Goal: Task Accomplishment & Management: Use online tool/utility

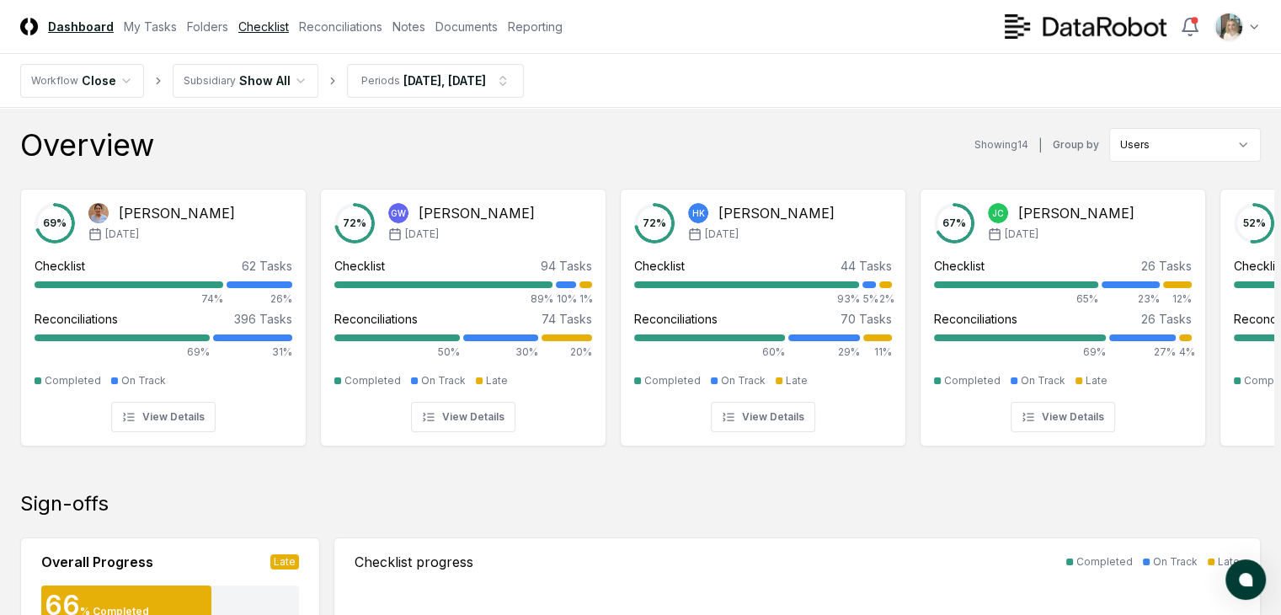
click at [289, 25] on link "Checklist" at bounding box center [263, 27] width 51 height 18
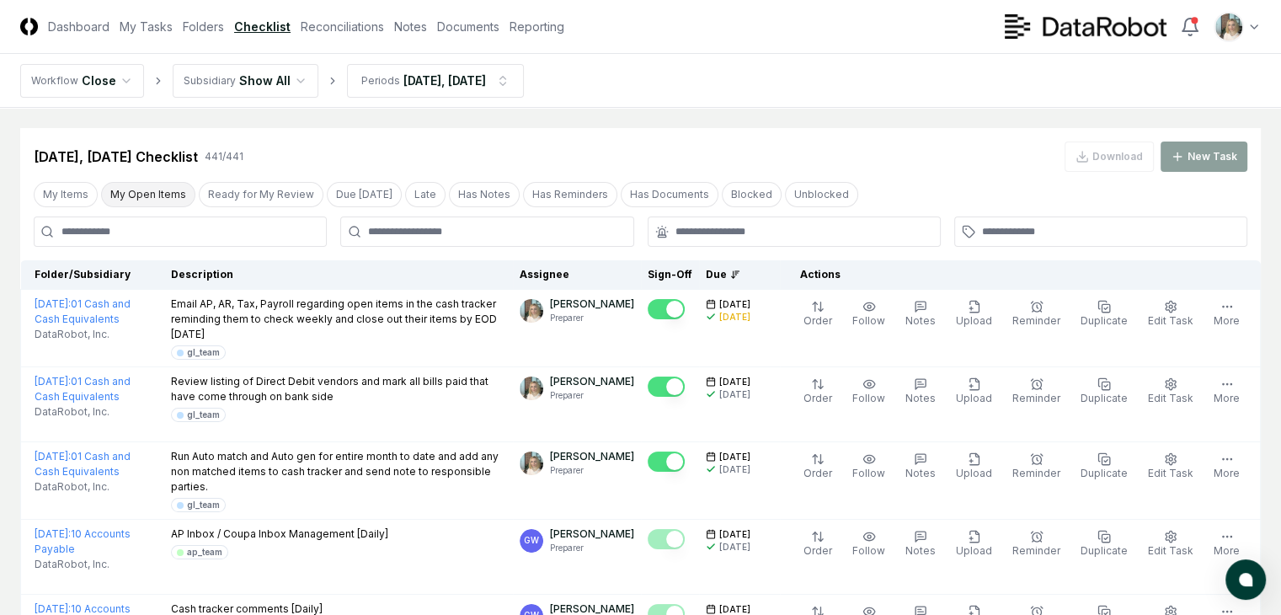
click at [158, 195] on button "My Open Items" at bounding box center [148, 194] width 94 height 25
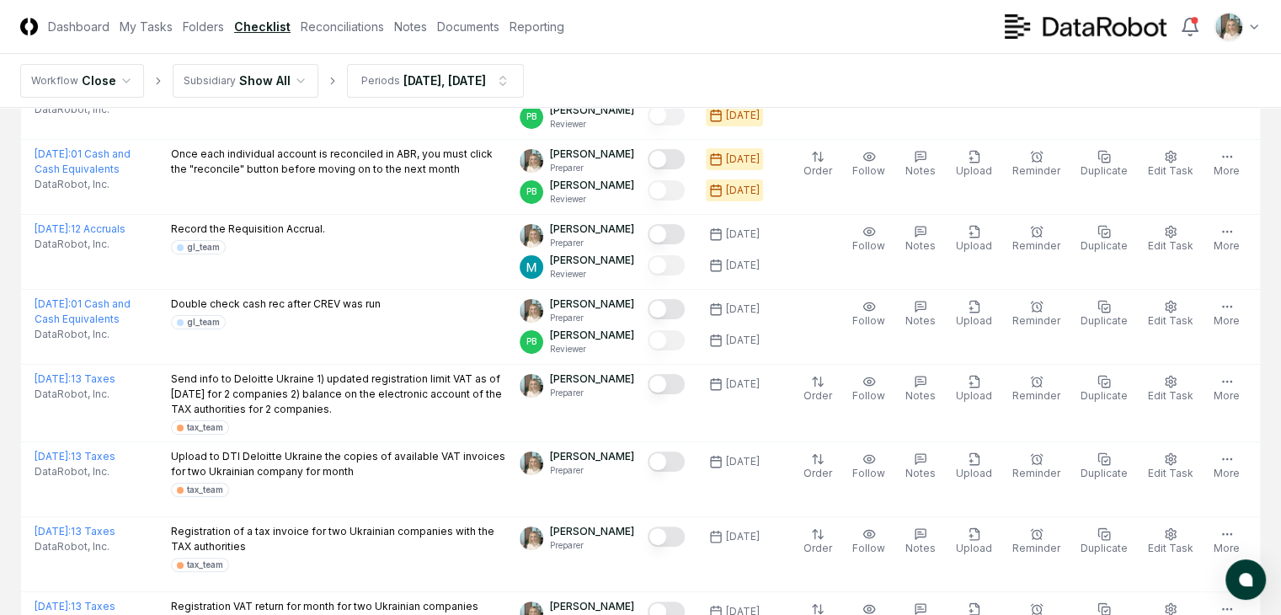
scroll to position [168, 0]
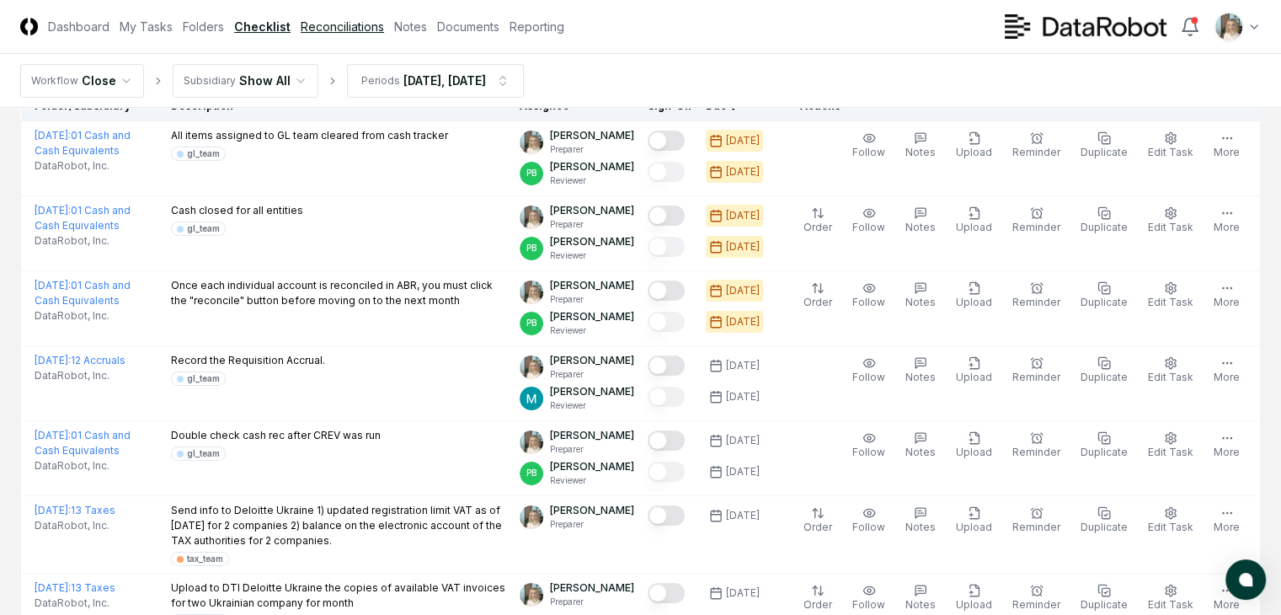
click at [384, 31] on link "Reconciliations" at bounding box center [342, 27] width 83 height 18
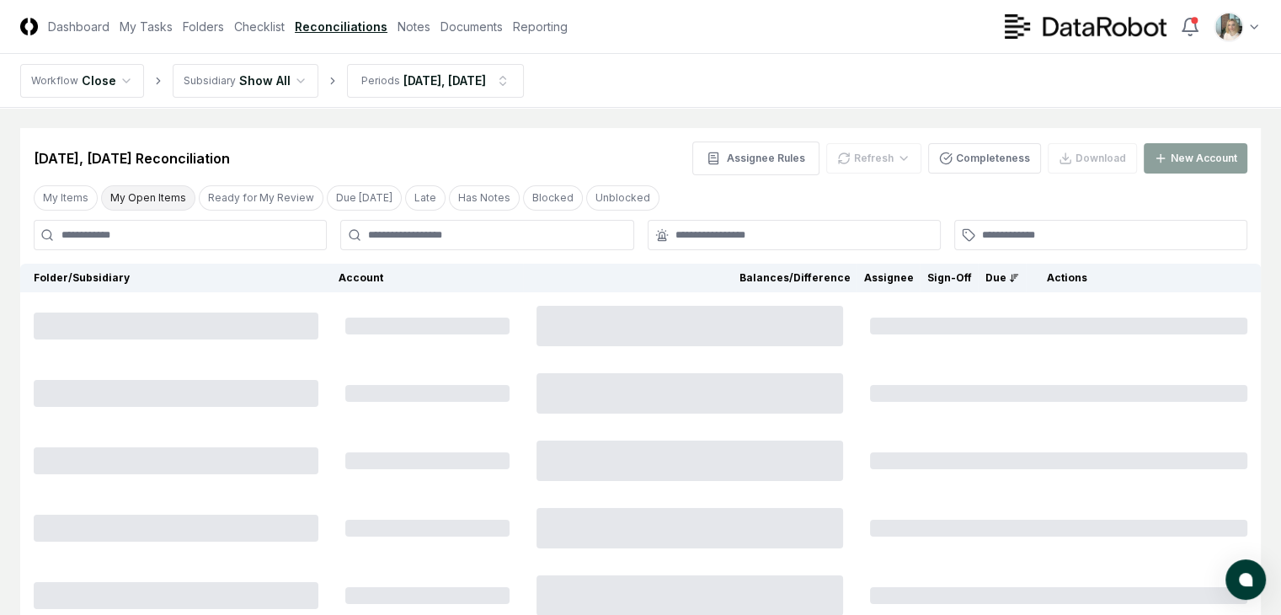
click at [152, 197] on button "My Open Items" at bounding box center [148, 197] width 94 height 25
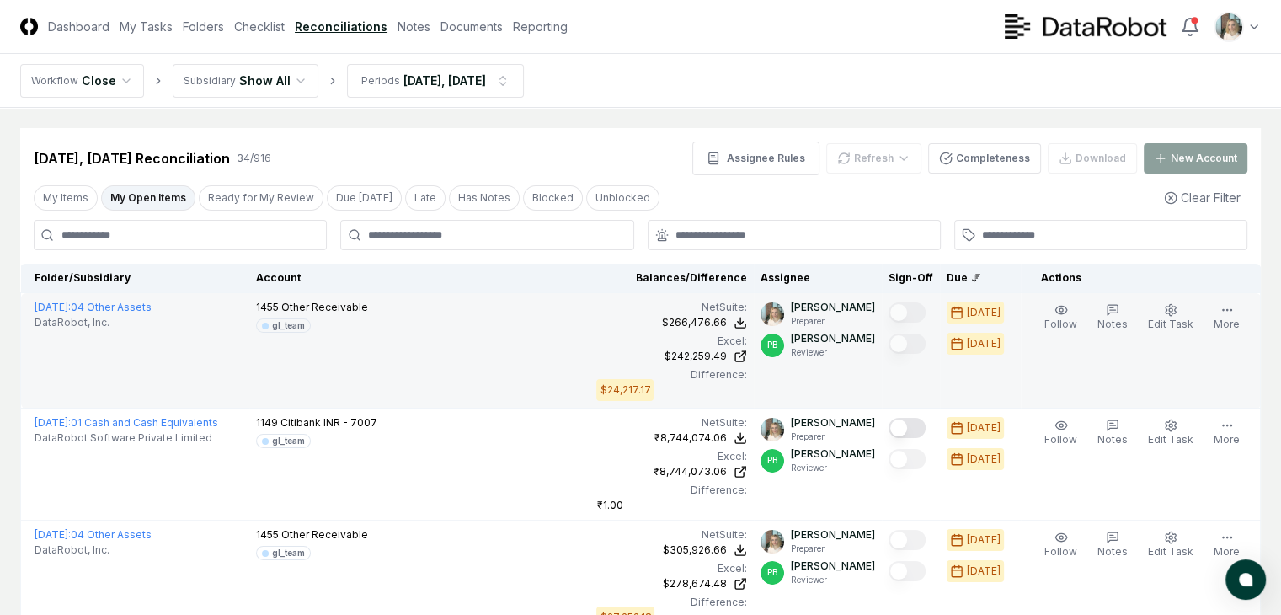
click at [0, 0] on icon at bounding box center [0, 0] width 0 height 0
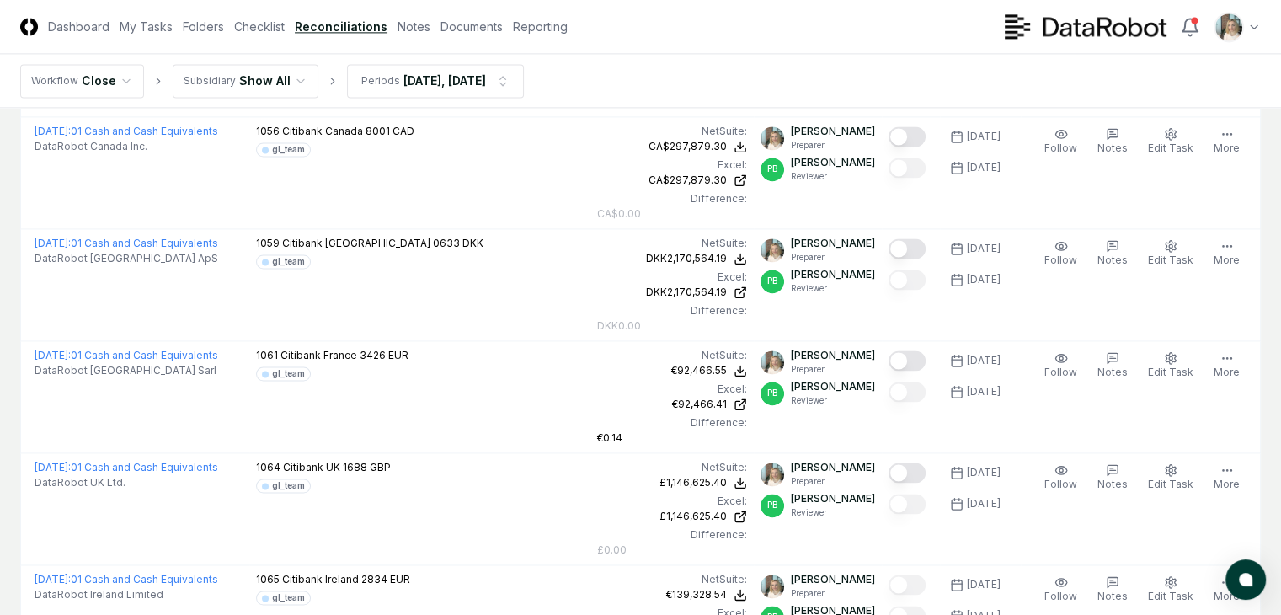
scroll to position [2457, 0]
